Goal: Task Accomplishment & Management: Manage account settings

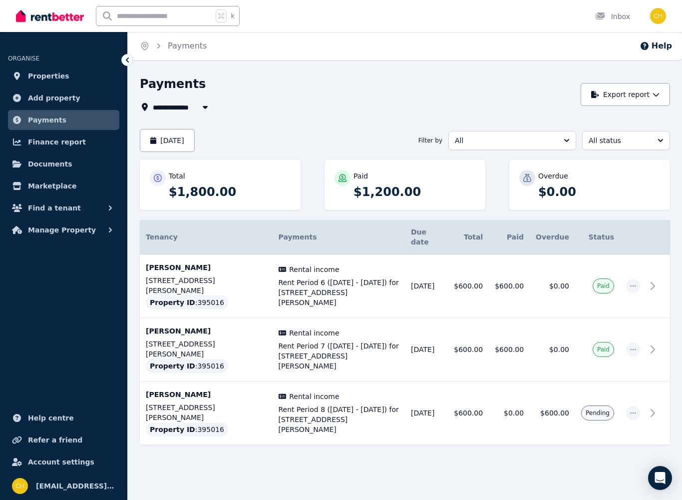
click at [57, 483] on span "[EMAIL_ADDRESS][DOMAIN_NAME]" at bounding box center [75, 486] width 79 height 12
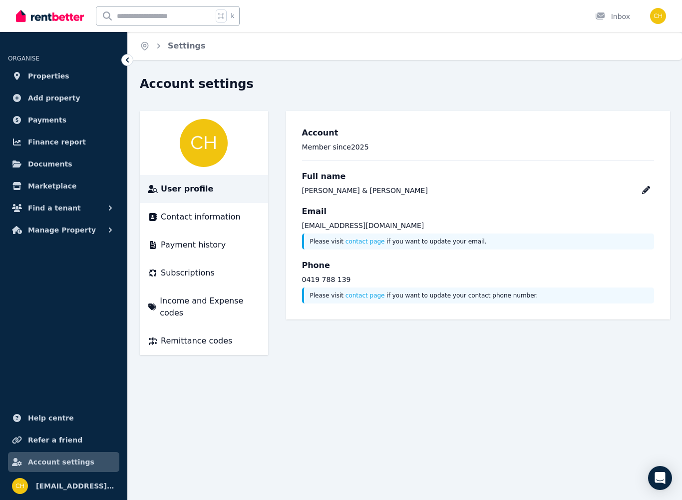
click at [177, 276] on span "Subscriptions" at bounding box center [188, 273] width 54 height 12
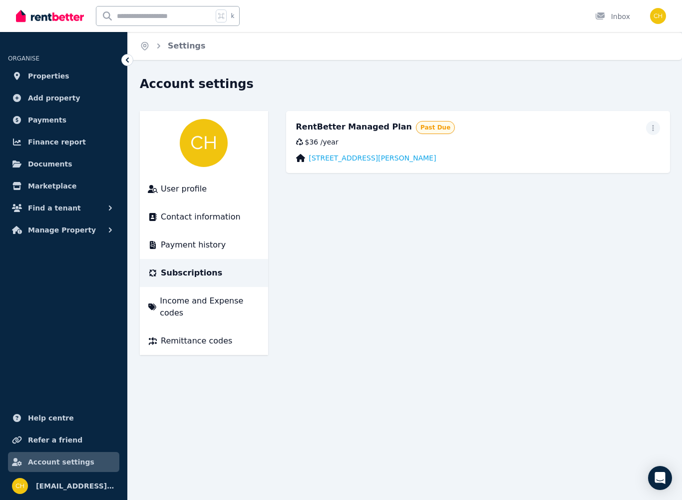
click at [659, 130] on span "button" at bounding box center [653, 128] width 14 height 14
click at [639, 157] on span "Update payment method" at bounding box center [608, 161] width 88 height 24
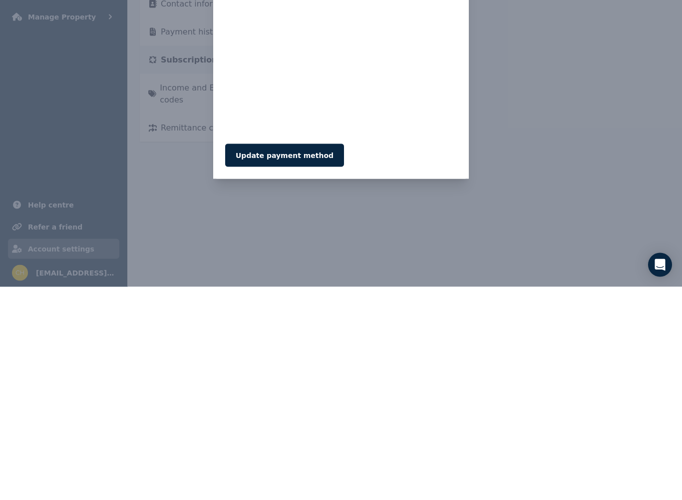
click at [310, 357] on button "Update payment method" at bounding box center [284, 368] width 119 height 23
